Goal: Information Seeking & Learning: Learn about a topic

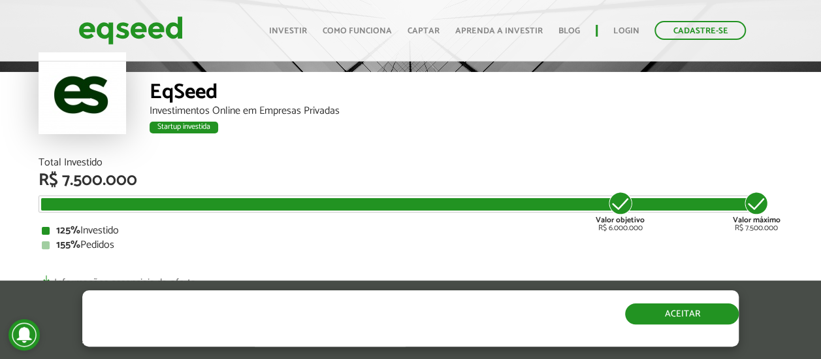
click at [672, 315] on button "Aceitar" at bounding box center [682, 313] width 114 height 21
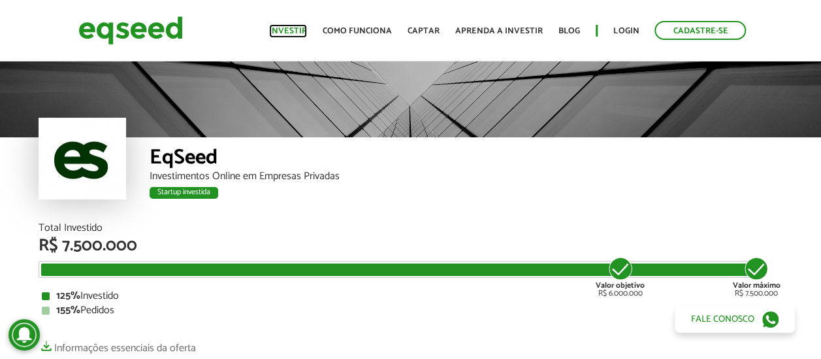
click at [279, 28] on link "Investir" at bounding box center [288, 31] width 38 height 8
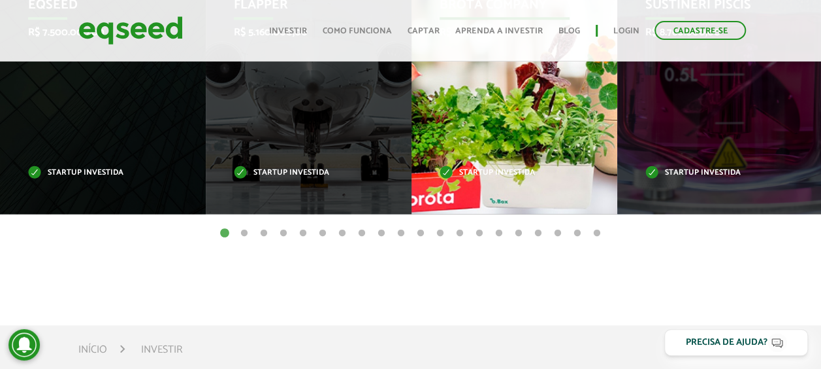
scroll to position [784, 0]
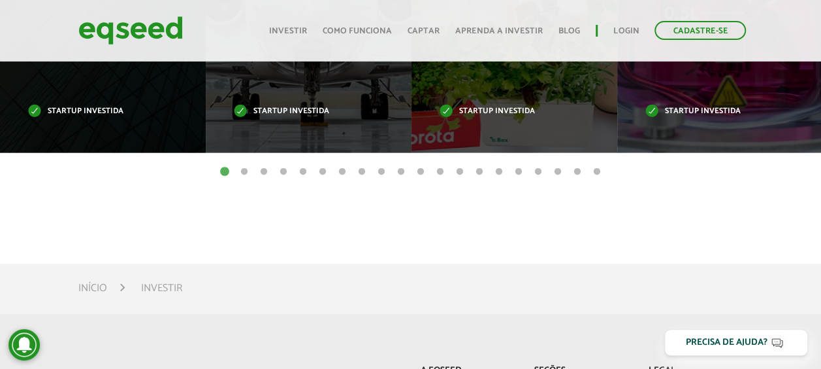
click at [246, 171] on button "2" at bounding box center [244, 171] width 13 height 13
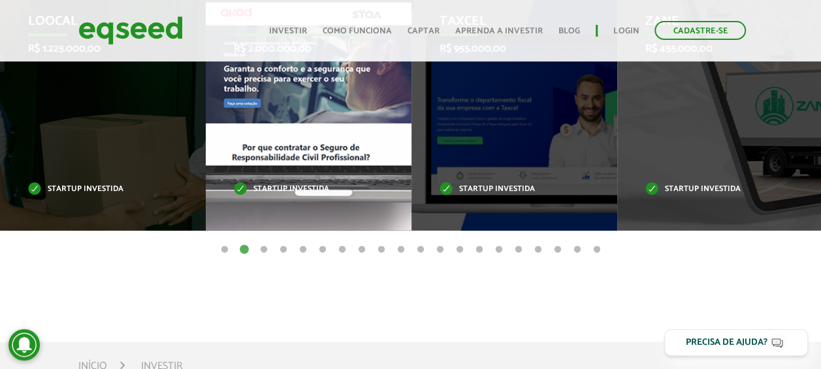
scroll to position [719, 0]
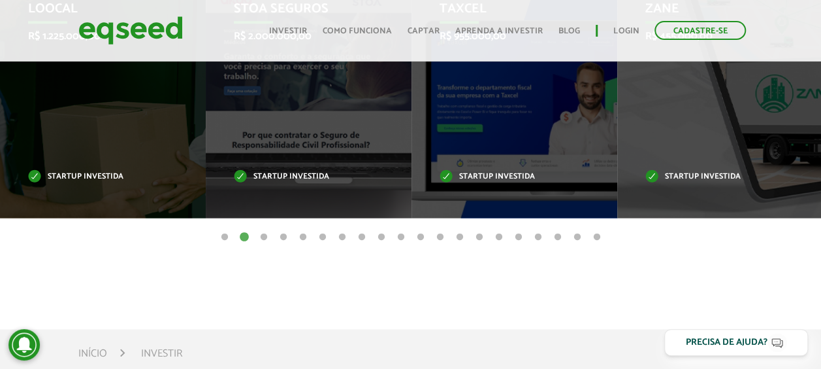
click at [266, 236] on button "3" at bounding box center [263, 237] width 13 height 13
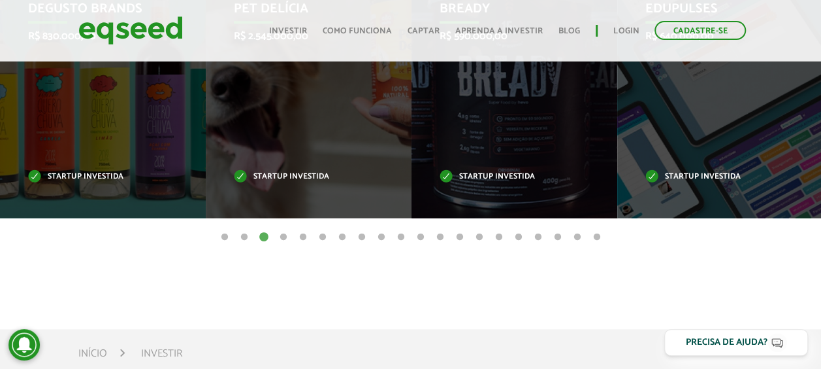
scroll to position [654, 0]
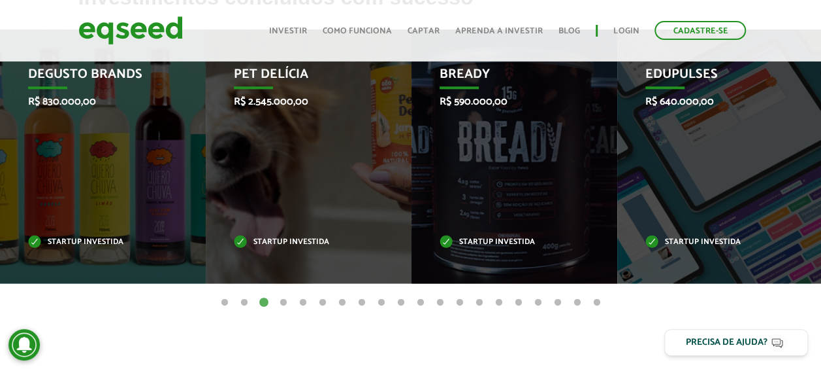
click at [285, 303] on button "4" at bounding box center [283, 302] width 13 height 13
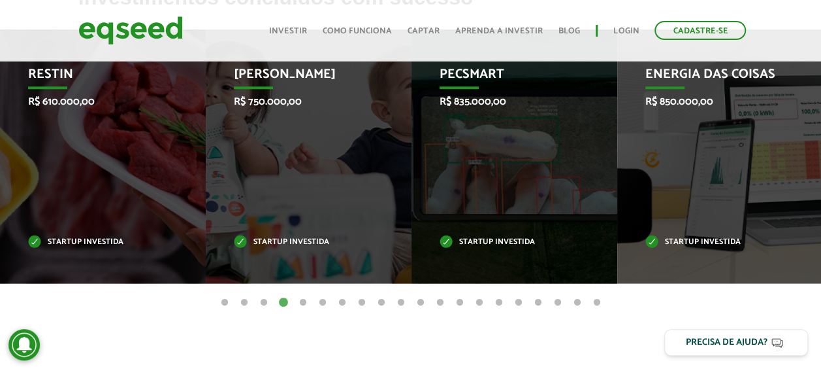
click at [303, 304] on button "5" at bounding box center [303, 302] width 13 height 13
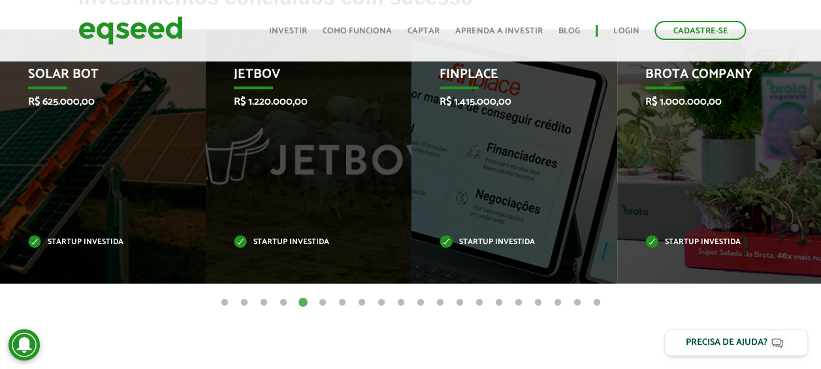
click at [325, 302] on button "6" at bounding box center [322, 302] width 13 height 13
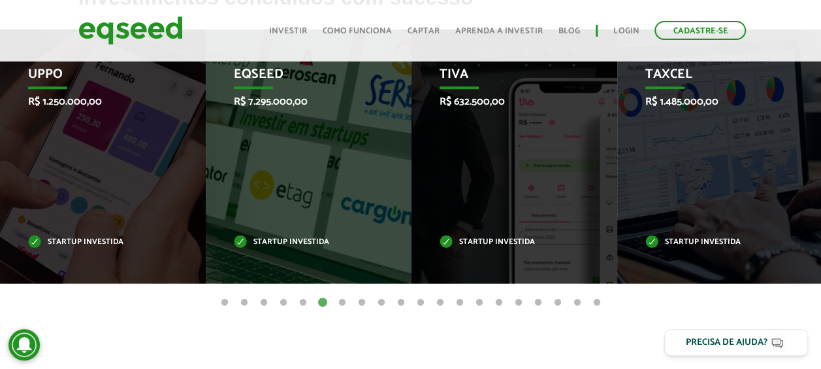
click at [342, 301] on button "7" at bounding box center [342, 302] width 13 height 13
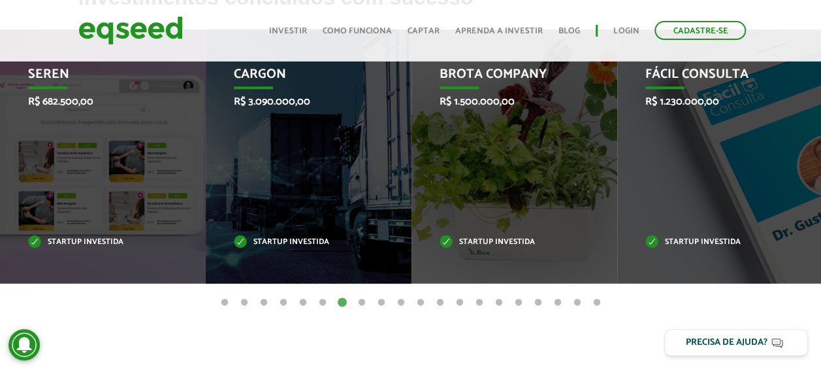
click at [361, 302] on button "8" at bounding box center [362, 302] width 13 height 13
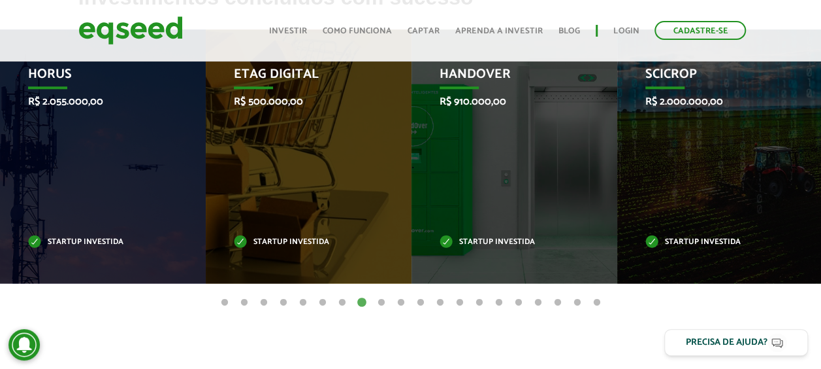
click at [379, 301] on button "9" at bounding box center [381, 302] width 13 height 13
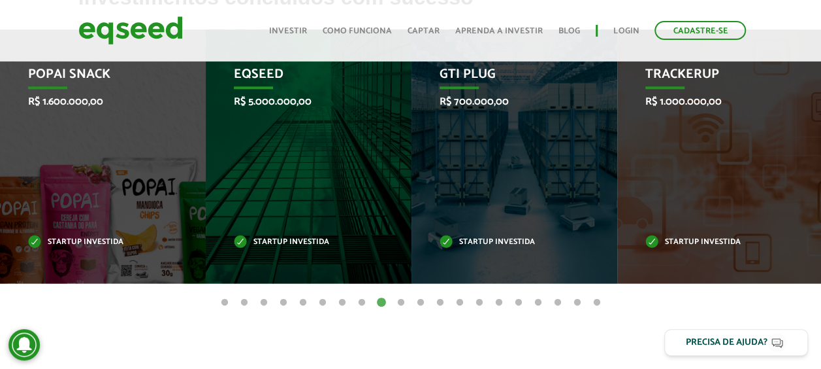
click at [401, 302] on button "10" at bounding box center [401, 302] width 13 height 13
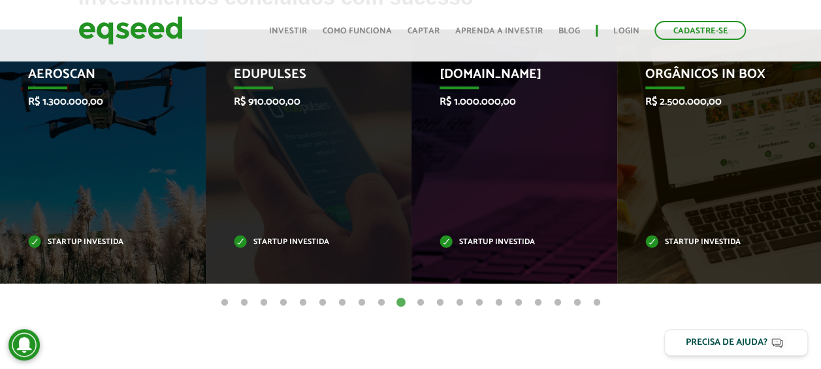
click at [420, 300] on button "11" at bounding box center [420, 302] width 13 height 13
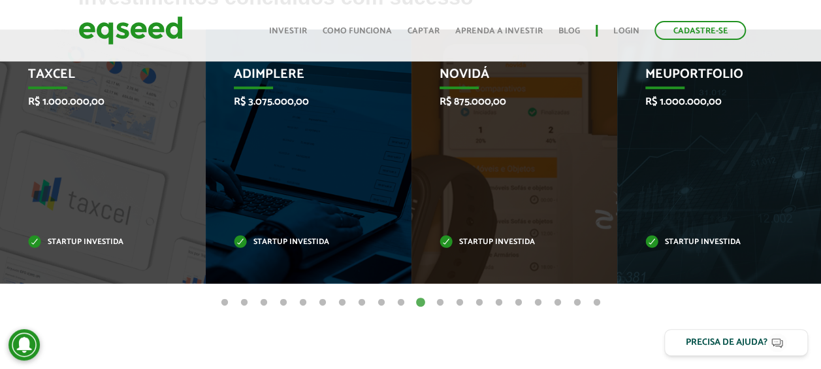
click at [438, 302] on button "12" at bounding box center [440, 302] width 13 height 13
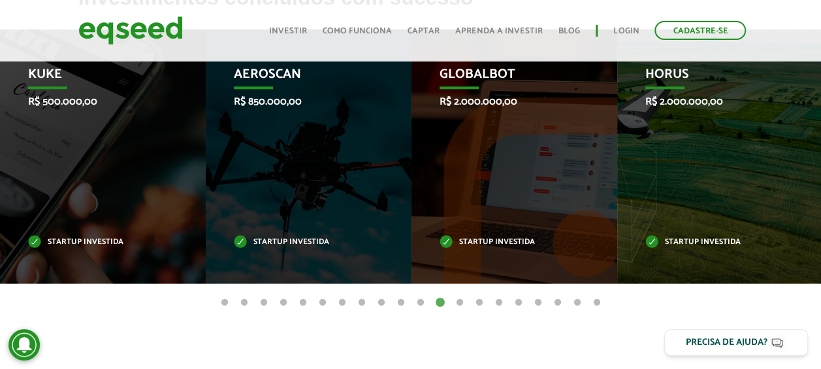
click at [459, 303] on button "13" at bounding box center [460, 302] width 13 height 13
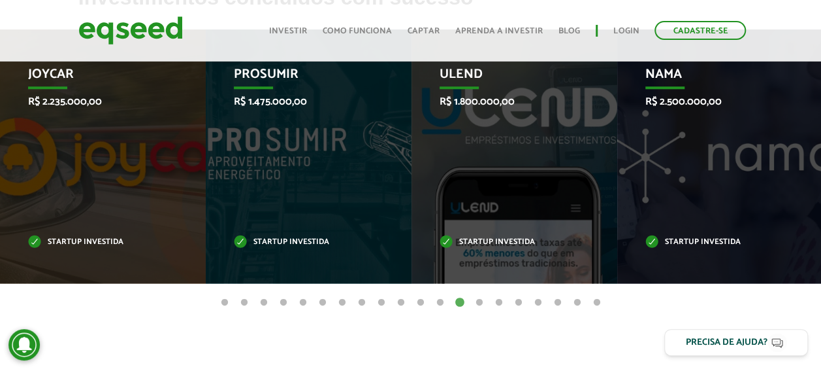
click at [476, 303] on button "14" at bounding box center [479, 302] width 13 height 13
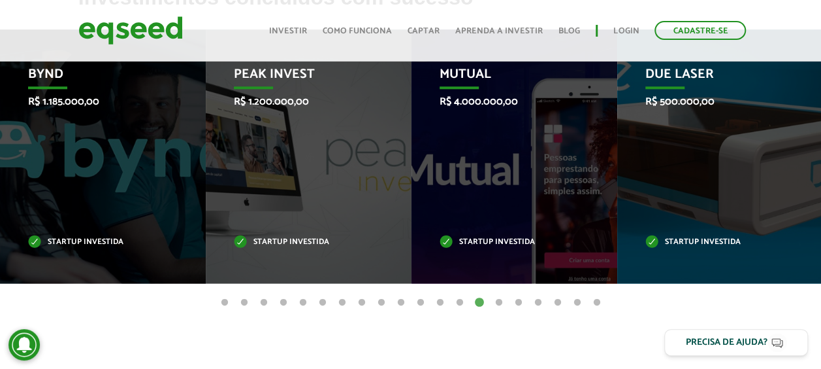
click at [503, 299] on button "15" at bounding box center [499, 302] width 13 height 13
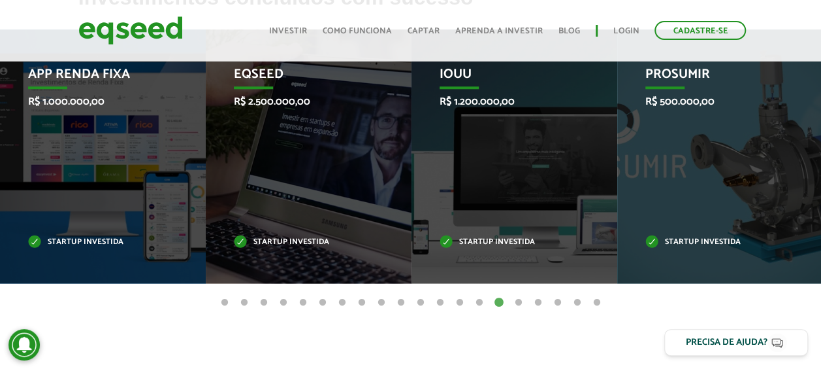
click at [518, 300] on button "16" at bounding box center [518, 302] width 13 height 13
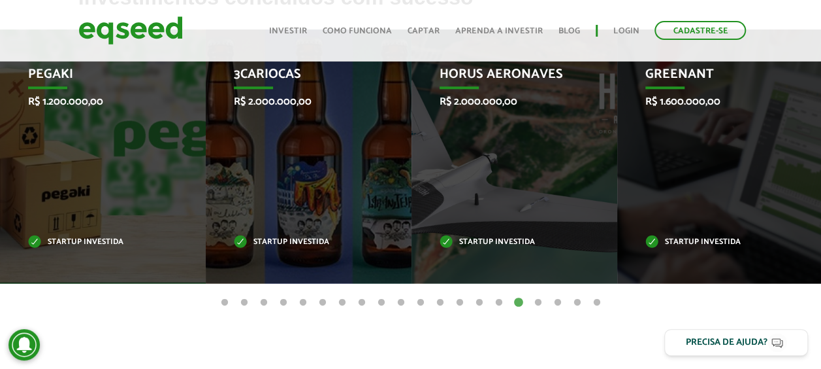
click at [537, 300] on button "17" at bounding box center [538, 302] width 13 height 13
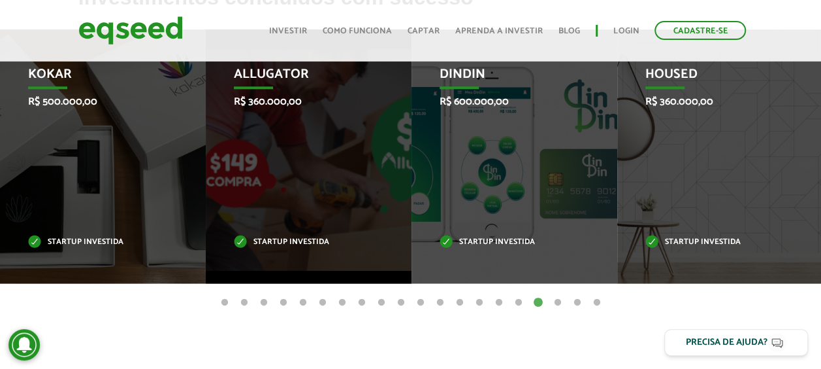
click at [555, 303] on button "18" at bounding box center [558, 302] width 13 height 13
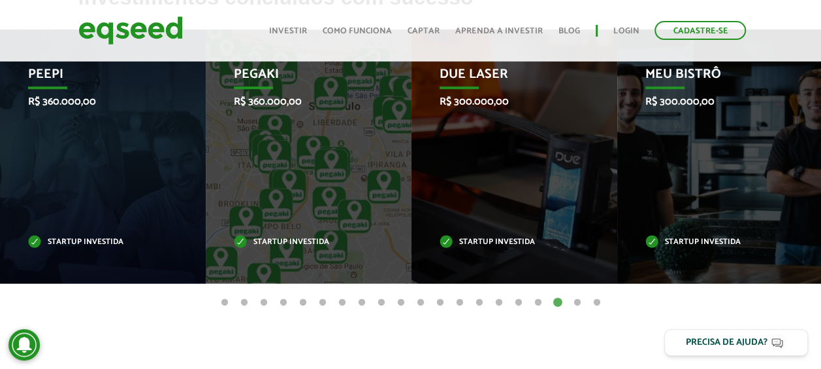
click at [574, 299] on button "19" at bounding box center [577, 302] width 13 height 13
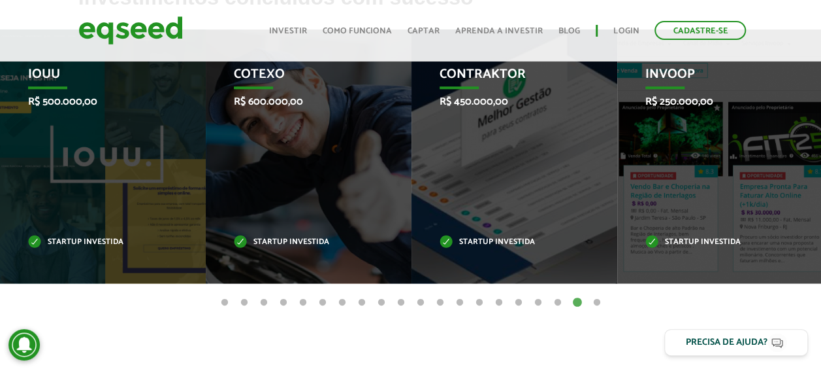
click at [598, 301] on button "20" at bounding box center [597, 302] width 13 height 13
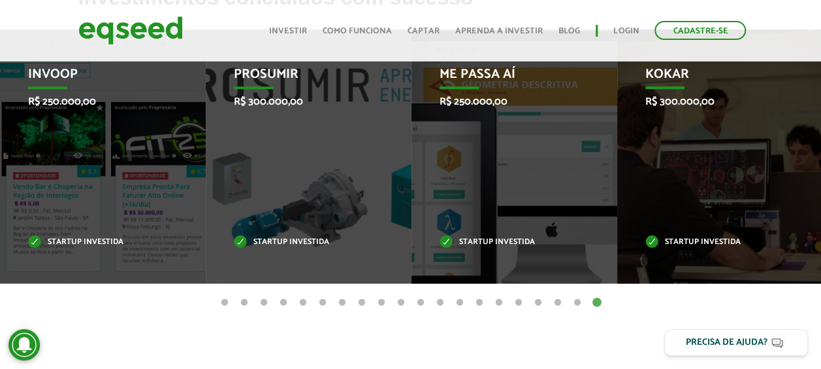
click at [222, 299] on button "1" at bounding box center [224, 302] width 13 height 13
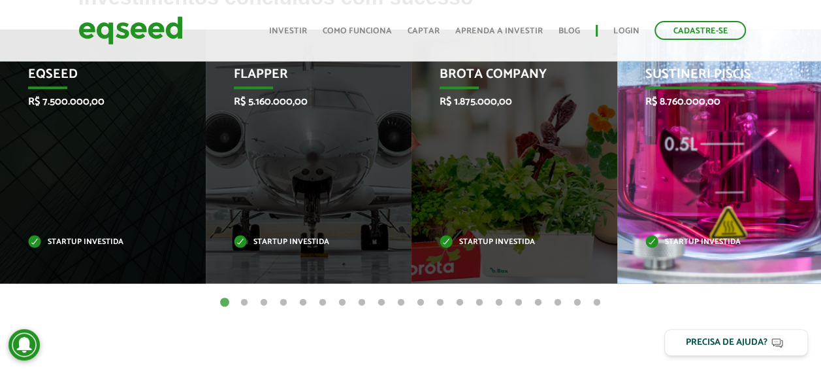
click at [731, 156] on div "Sustineri Piscis R$ 8.760.000,00 Startup investida" at bounding box center [711, 156] width 186 height 254
click at [704, 69] on p "Sustineri Piscis" at bounding box center [711, 78] width 131 height 22
click at [691, 174] on div "Sustineri Piscis R$ 8.760.000,00 Startup investida" at bounding box center [711, 156] width 186 height 254
click at [689, 101] on p "R$ 8.760.000,00" at bounding box center [711, 101] width 131 height 12
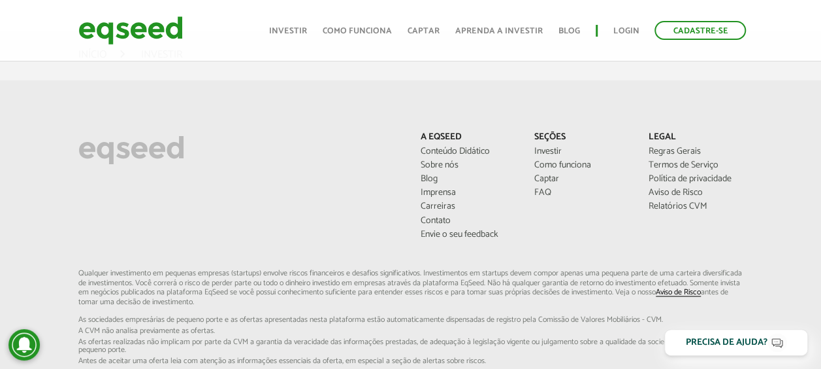
scroll to position [1046, 0]
